Goal: Task Accomplishment & Management: Manage account settings

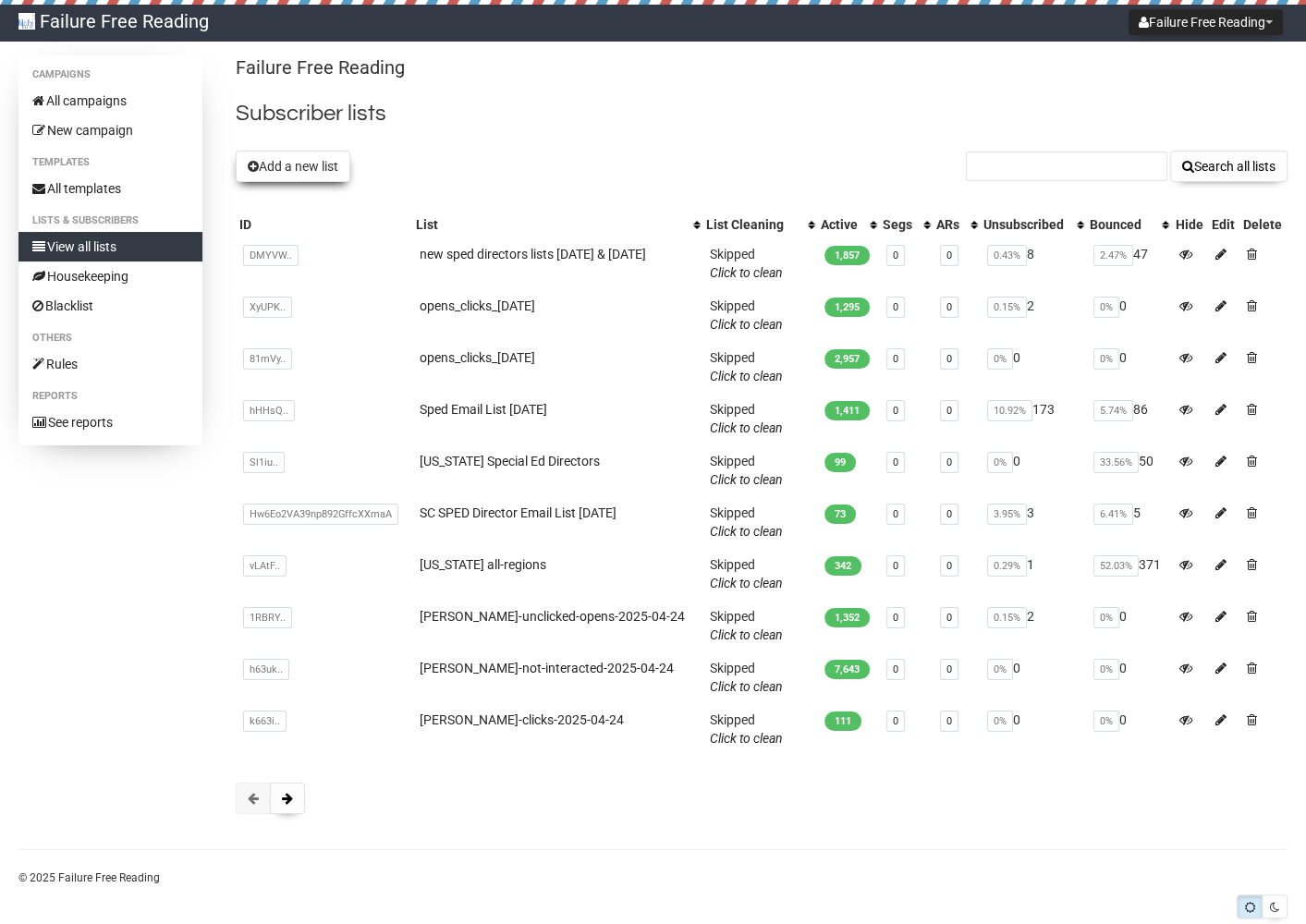
click at [331, 165] on button "Add a new list" at bounding box center [293, 166] width 115 height 32
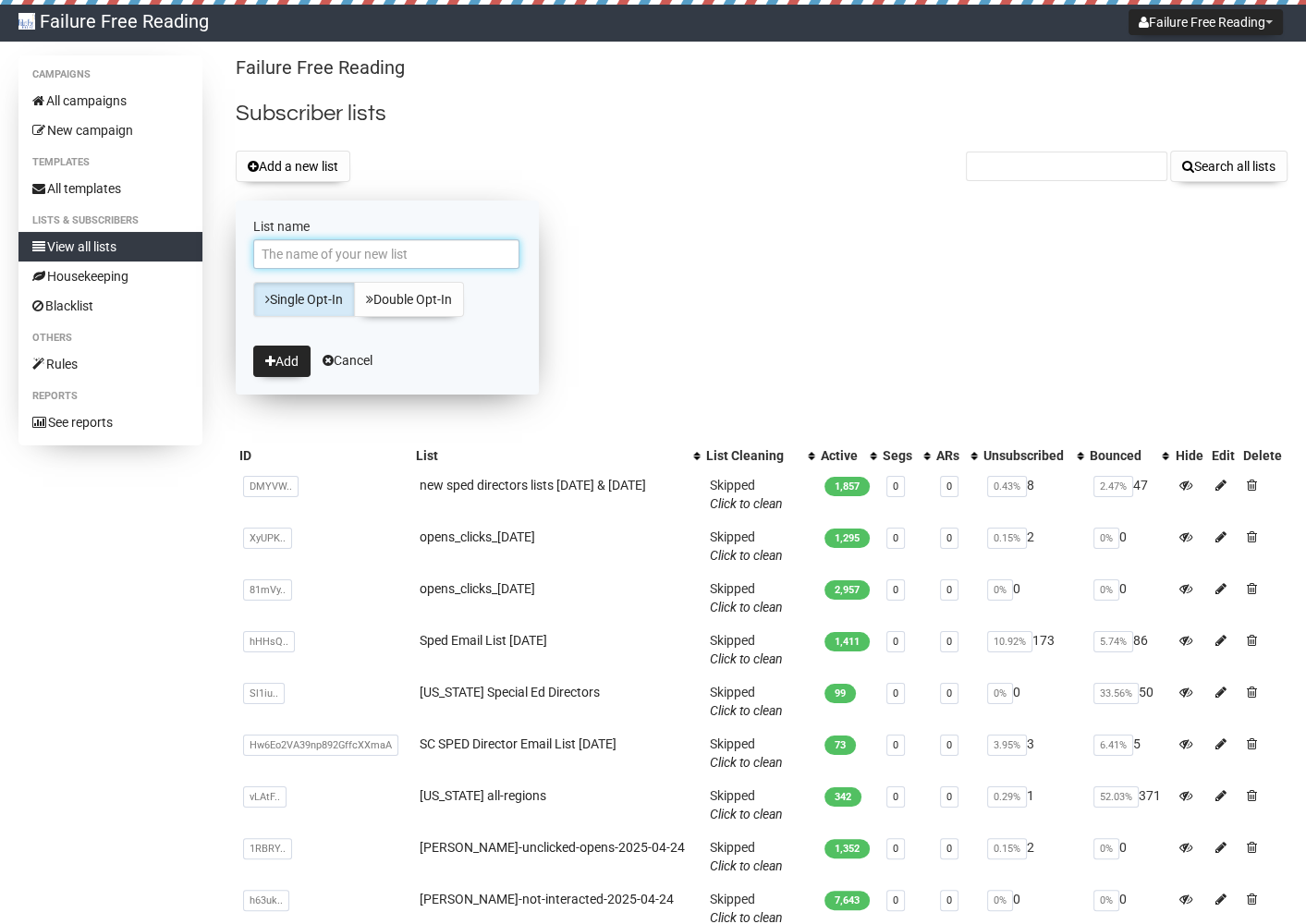
click at [425, 257] on input "List name" at bounding box center [386, 254] width 266 height 30
type input "opens & clicks from [DATE]"
click at [278, 362] on button "Add" at bounding box center [282, 361] width 58 height 32
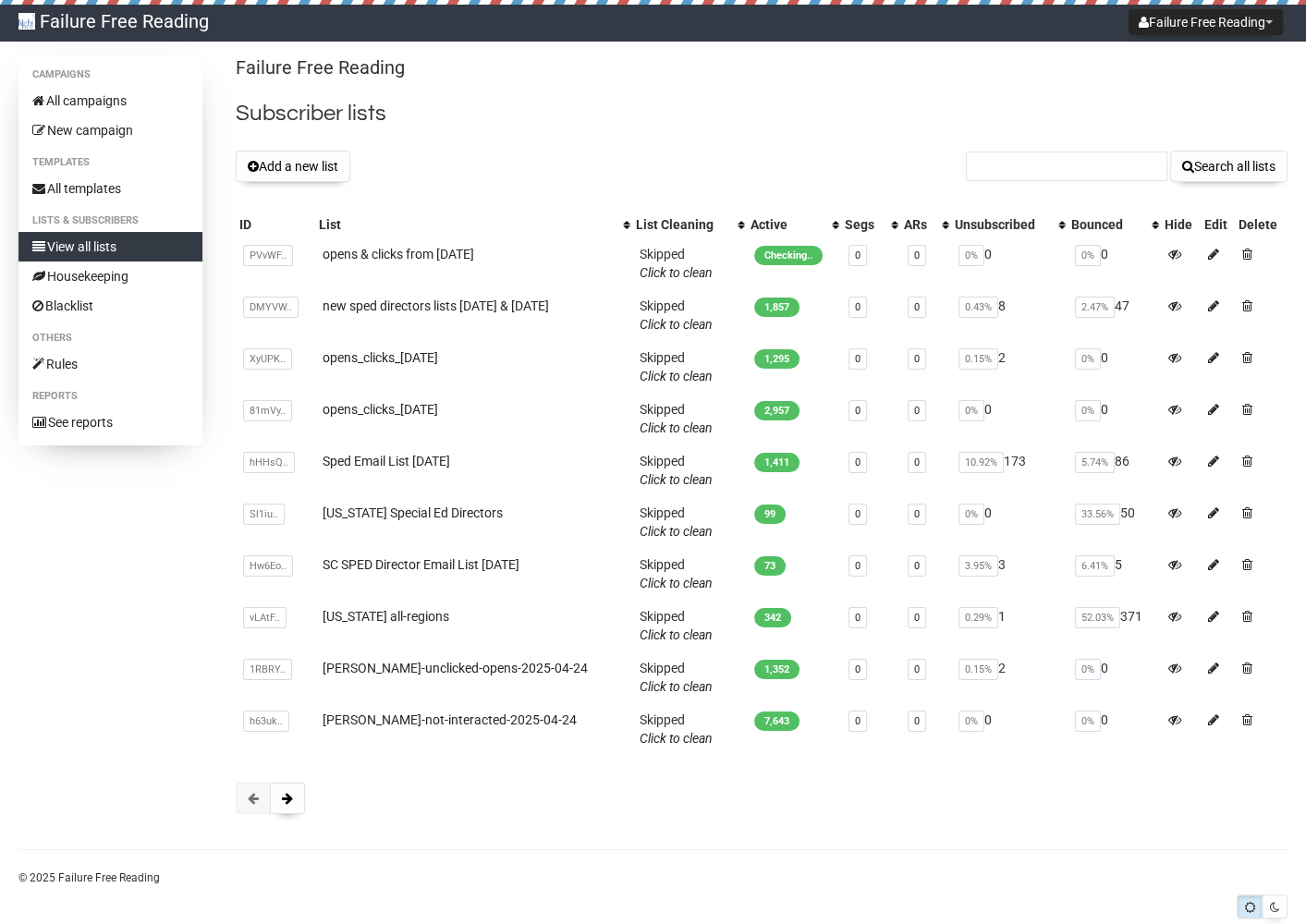
click at [715, 154] on div "Add a new list Search all lists" at bounding box center [762, 166] width 1052 height 32
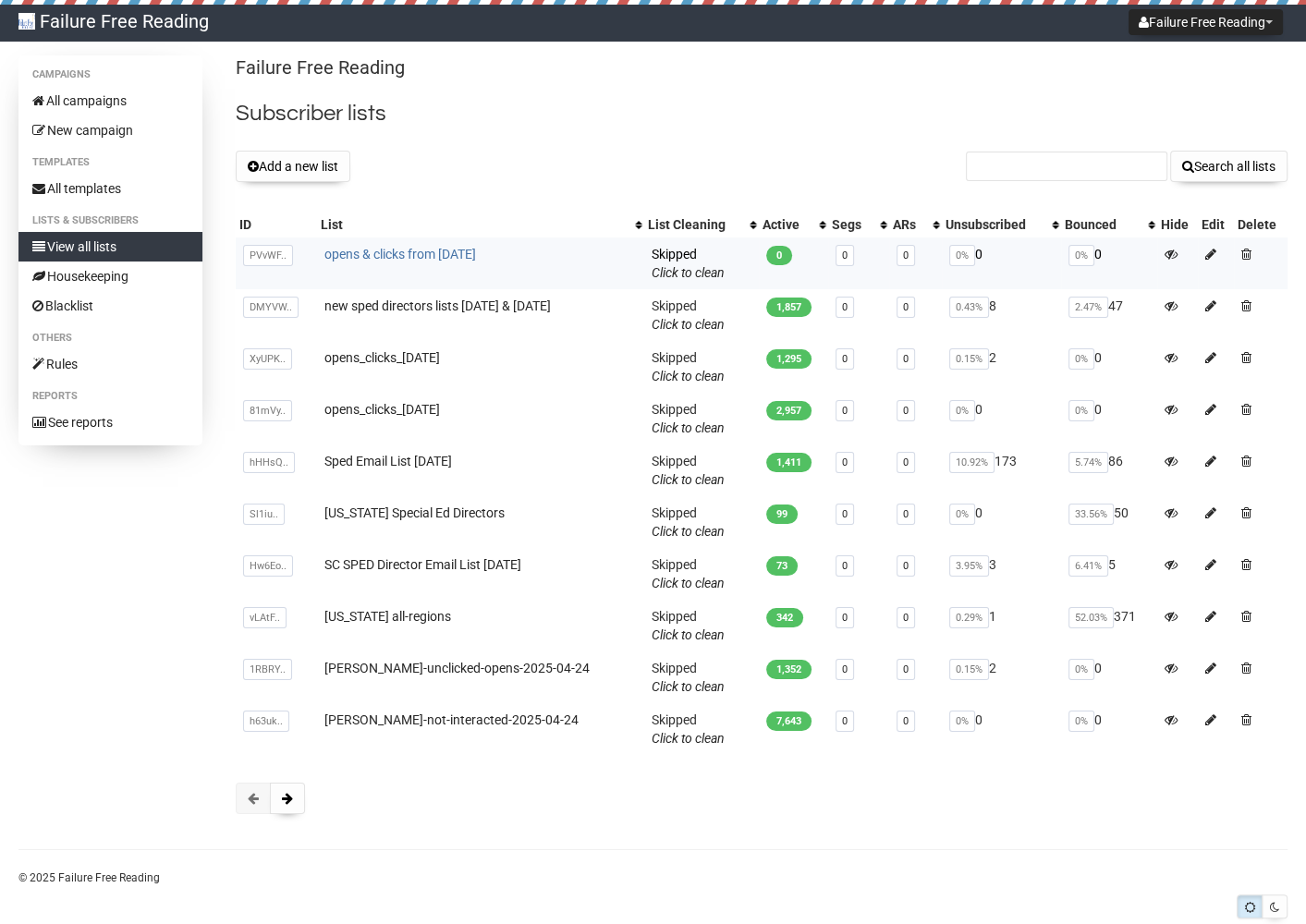
click at [469, 250] on link "opens & clicks from [DATE]" at bounding box center [400, 254] width 151 height 15
click at [467, 262] on td "opens & clicks from [DATE]" at bounding box center [480, 264] width 327 height 52
click at [473, 248] on link "opens & clicks from [DATE]" at bounding box center [400, 254] width 151 height 15
